Goal: Task Accomplishment & Management: Manage account settings

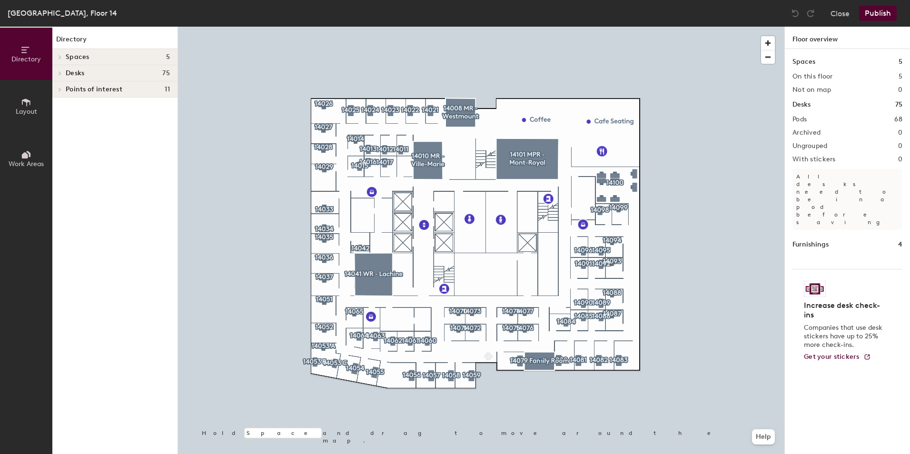
click at [539, 27] on div at bounding box center [481, 27] width 606 height 0
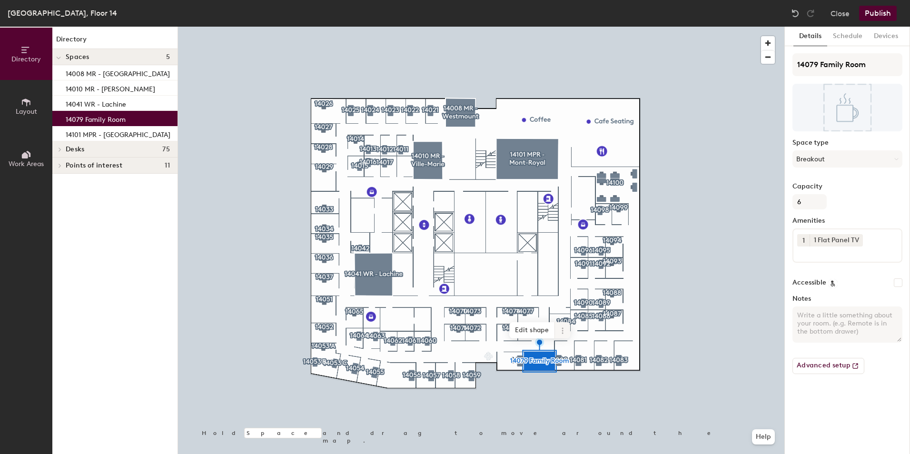
click at [559, 330] on icon at bounding box center [563, 331] width 8 height 8
click at [582, 383] on span "Delete" at bounding box center [596, 385] width 85 height 16
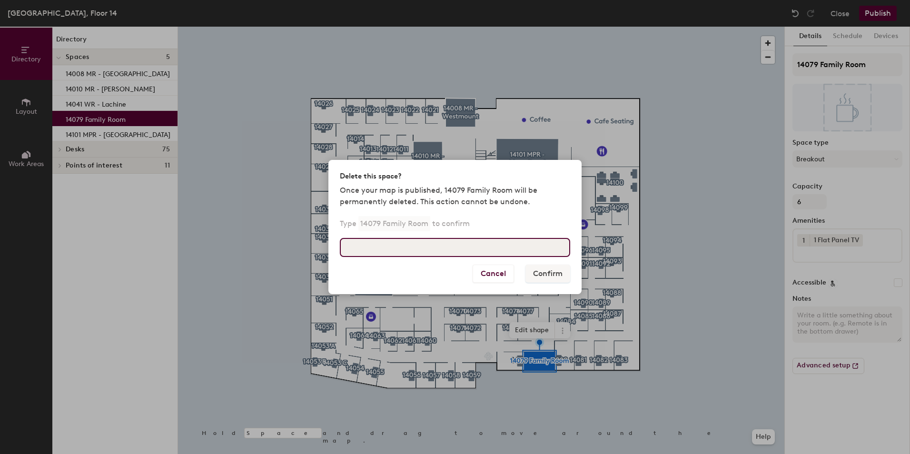
click at [419, 245] on input at bounding box center [455, 247] width 230 height 19
type input "l"
click at [404, 250] on input "l" at bounding box center [455, 247] width 230 height 19
type input "No longer a space"
drag, startPoint x: 423, startPoint y: 262, endPoint x: 399, endPoint y: 266, distance: 24.5
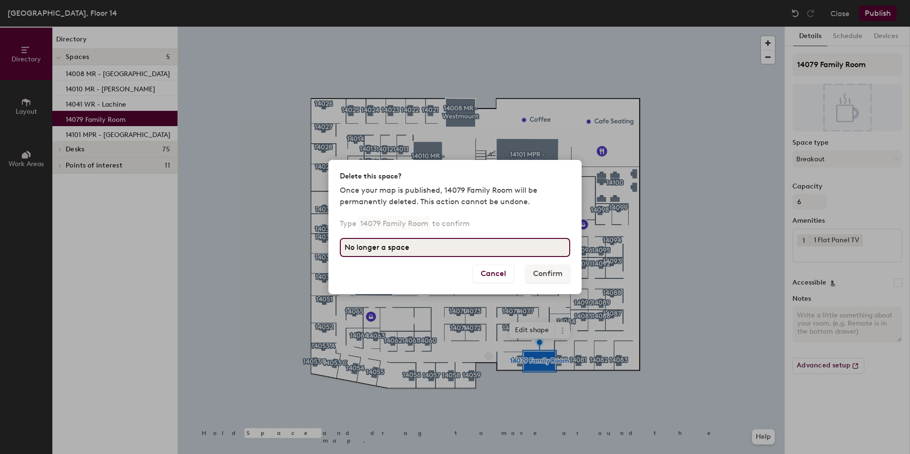
click at [405, 264] on div "Delete this space? Once your map is published, 14079 Family Room will be perman…" at bounding box center [454, 227] width 253 height 134
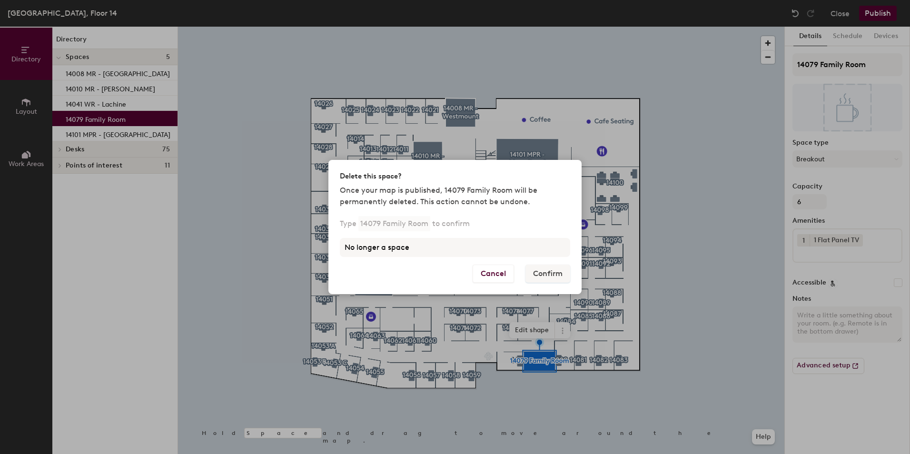
click at [399, 266] on div "Cancel Confirm" at bounding box center [454, 280] width 253 height 30
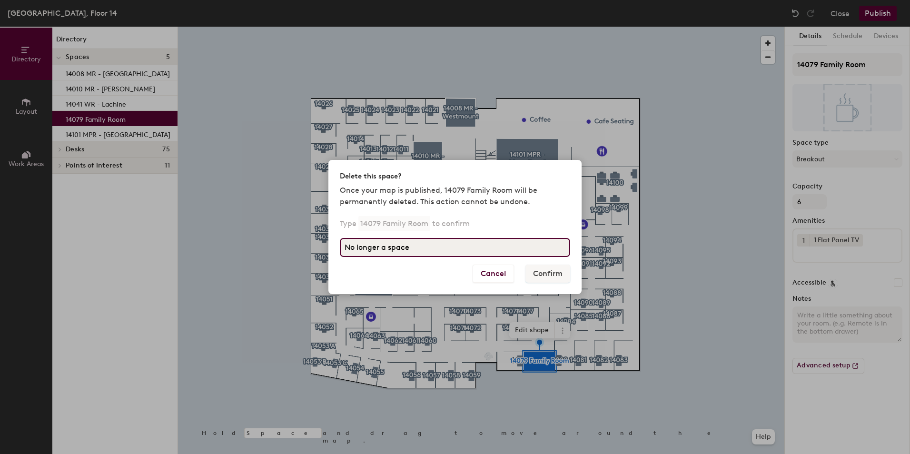
drag, startPoint x: 434, startPoint y: 238, endPoint x: 303, endPoint y: 241, distance: 130.9
click at [303, 241] on div "Delete this space? Once your map is published, 14079 Family Room will be perman…" at bounding box center [455, 227] width 910 height 454
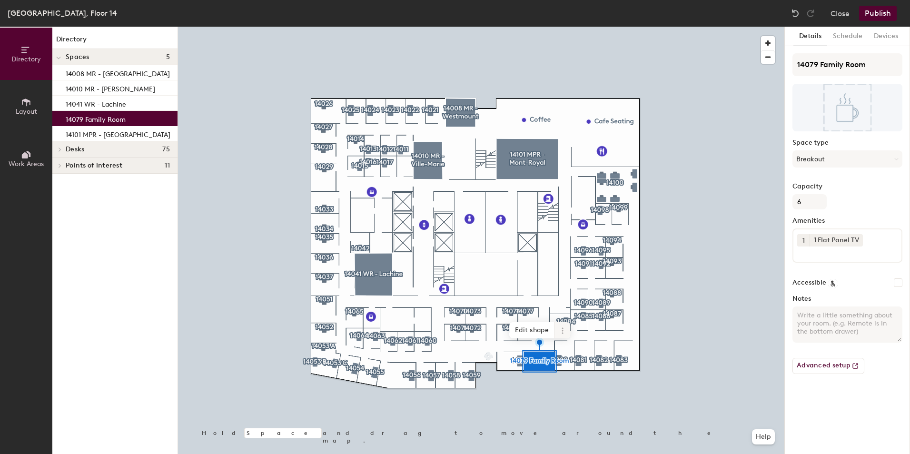
click at [561, 325] on span at bounding box center [562, 330] width 15 height 16
click at [582, 387] on span "Delete" at bounding box center [596, 385] width 85 height 16
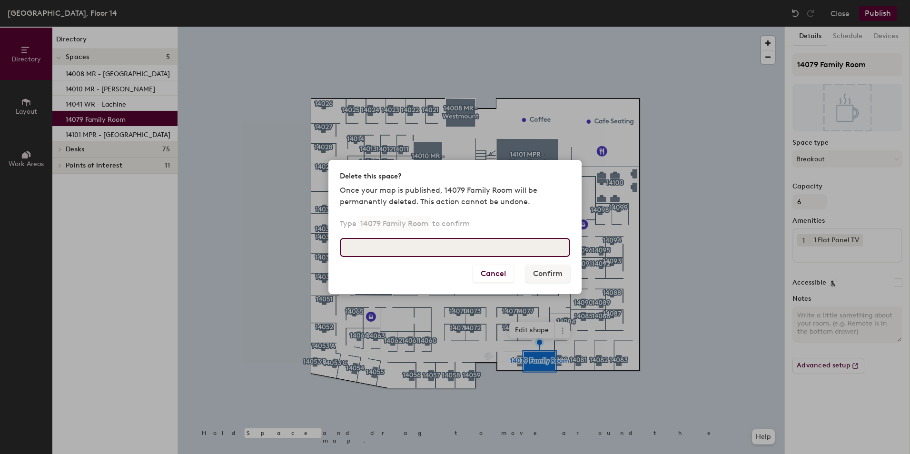
click at [448, 247] on input at bounding box center [455, 247] width 230 height 19
type input "14079 Family Room"
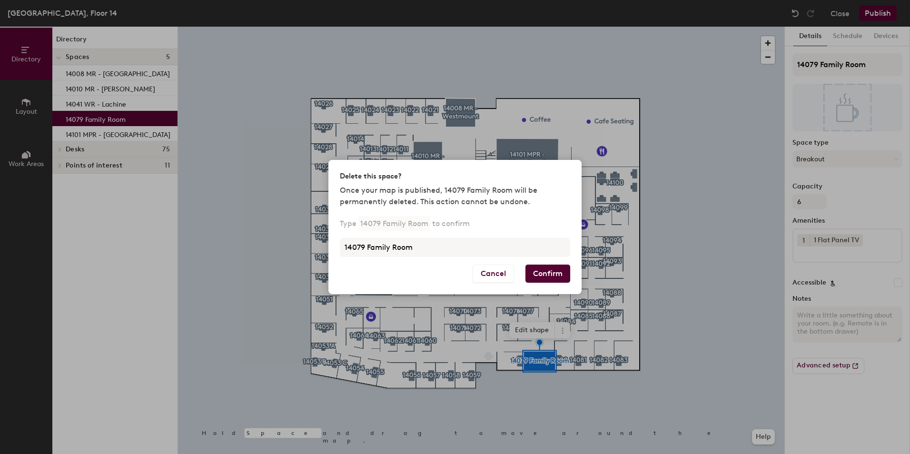
click at [538, 271] on button "Confirm" at bounding box center [547, 274] width 45 height 18
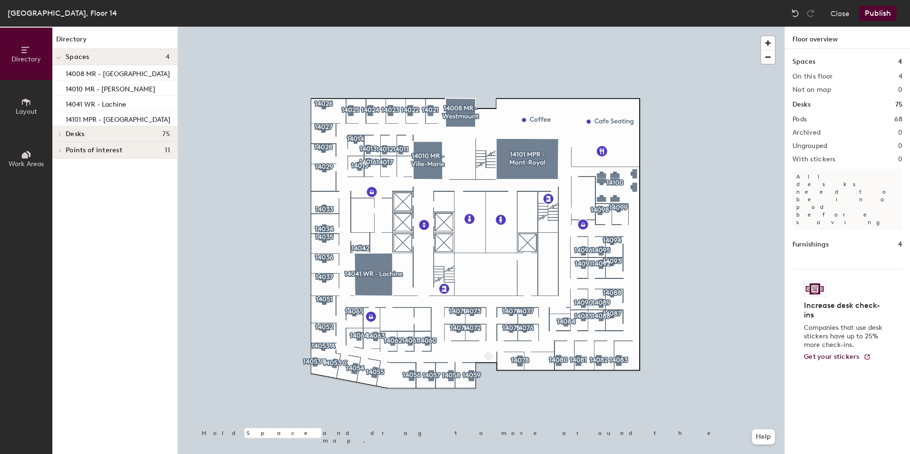
click at [39, 106] on button "Layout" at bounding box center [26, 106] width 52 height 52
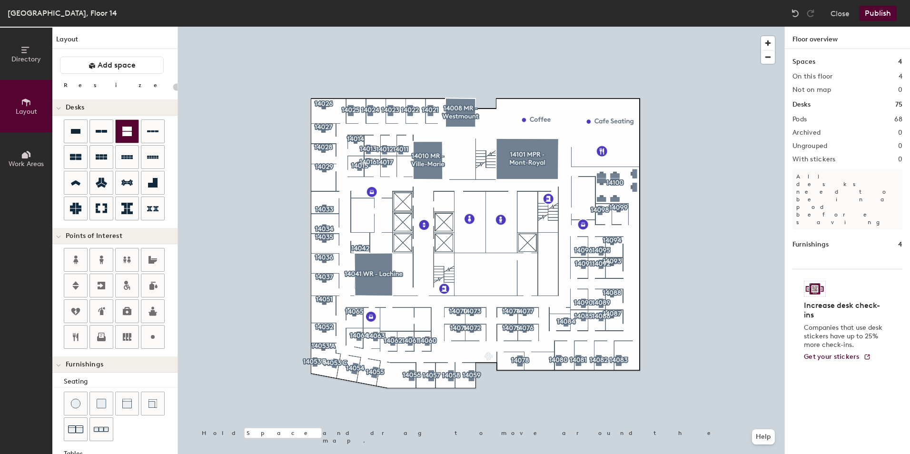
click at [543, 362] on div "Directory Layout Work Areas Layout Add space Resize Desks Points of Interest Fu…" at bounding box center [455, 240] width 910 height 427
type input "100"
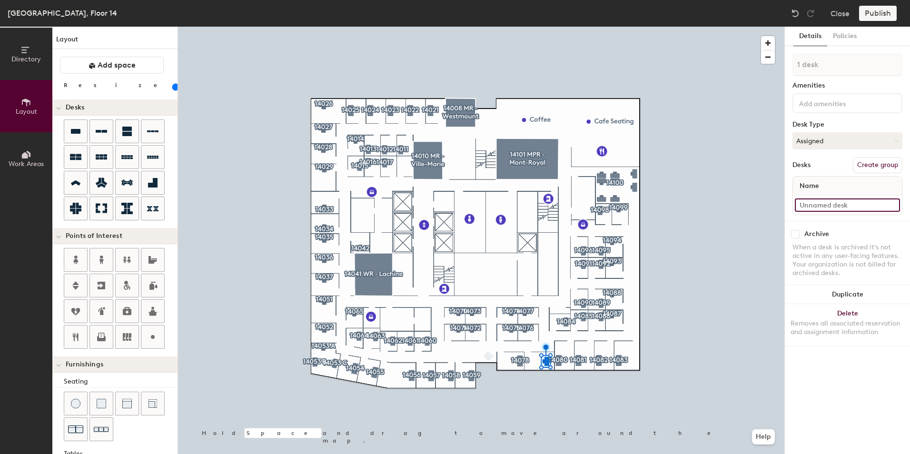
click at [838, 201] on input at bounding box center [847, 204] width 105 height 13
type input "Window Office"
click at [873, 167] on button "Create group" at bounding box center [877, 165] width 49 height 16
click at [698, 52] on div "Directory Layout Work Areas Layout Add space Resize Desks Points of Interest Fu…" at bounding box center [455, 240] width 910 height 427
type input "14079"
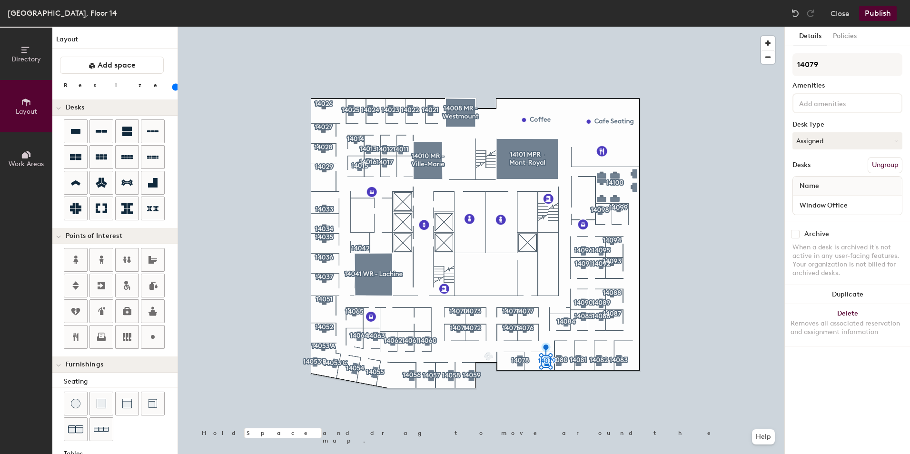
click at [868, 17] on button "Publish" at bounding box center [878, 13] width 38 height 15
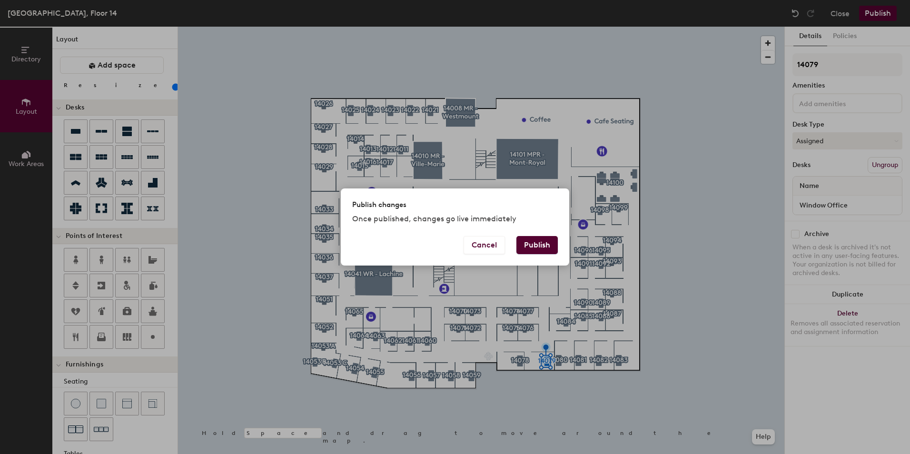
click at [541, 239] on button "Publish" at bounding box center [536, 245] width 41 height 18
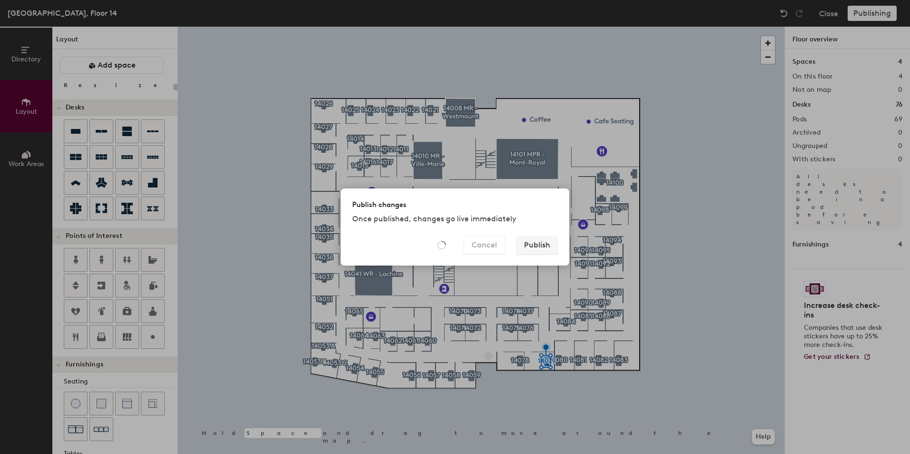
type input "20"
